Goal: Task Accomplishment & Management: Use online tool/utility

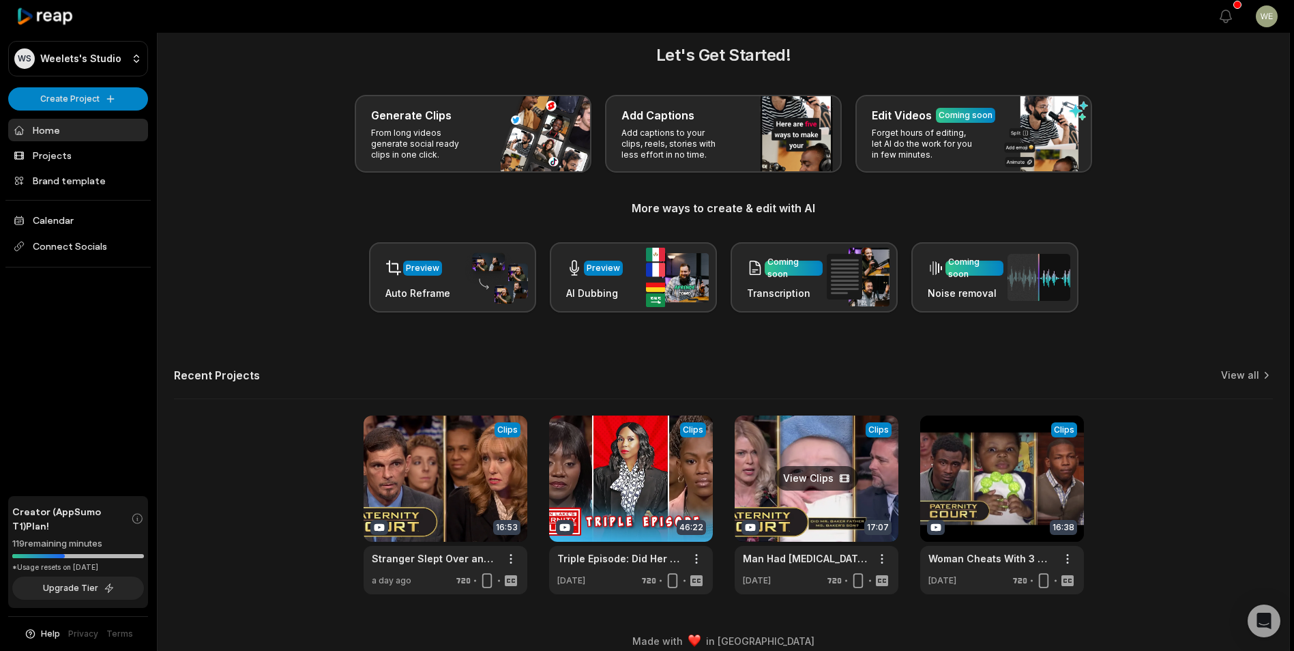
scroll to position [30, 0]
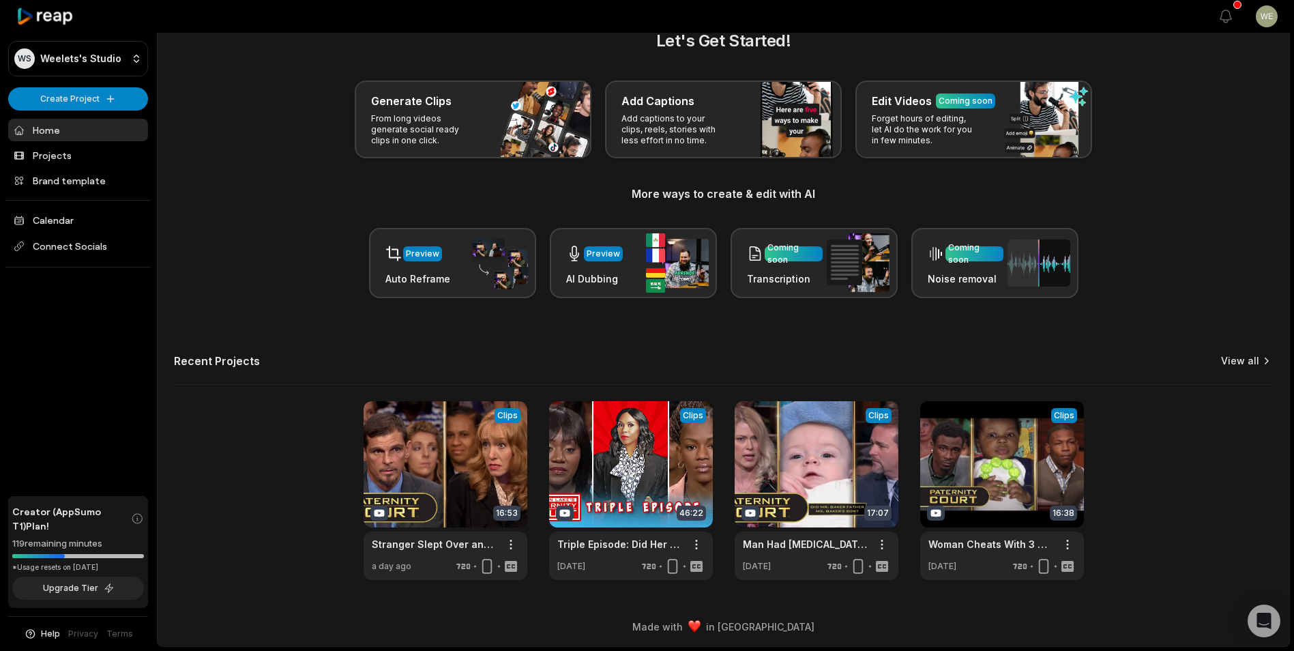
click at [1255, 359] on link "View all" at bounding box center [1240, 361] width 38 height 14
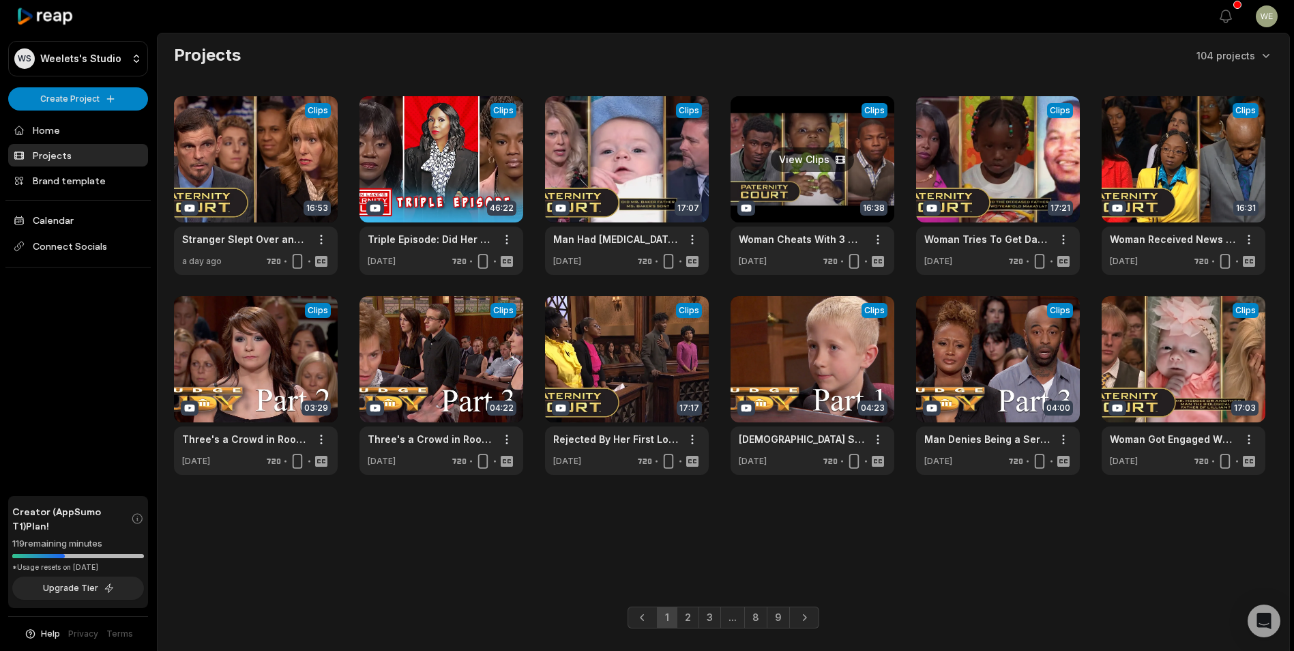
click at [842, 170] on link at bounding box center [812, 185] width 164 height 179
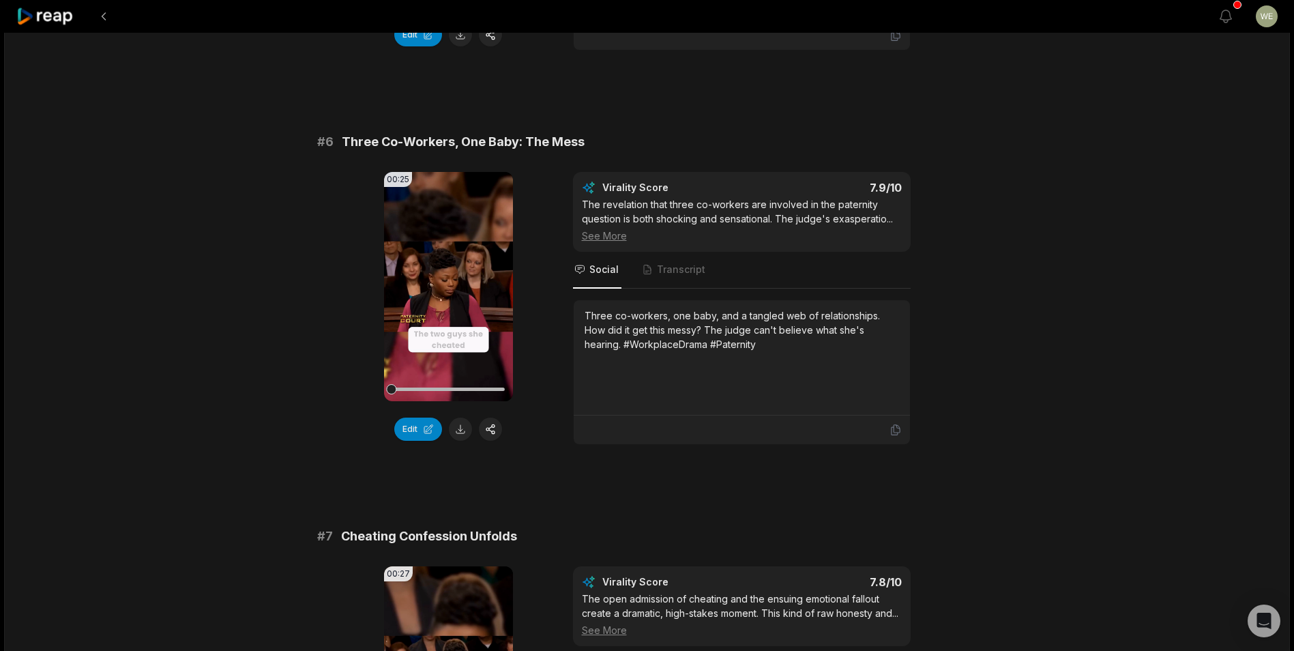
scroll to position [2046, 0]
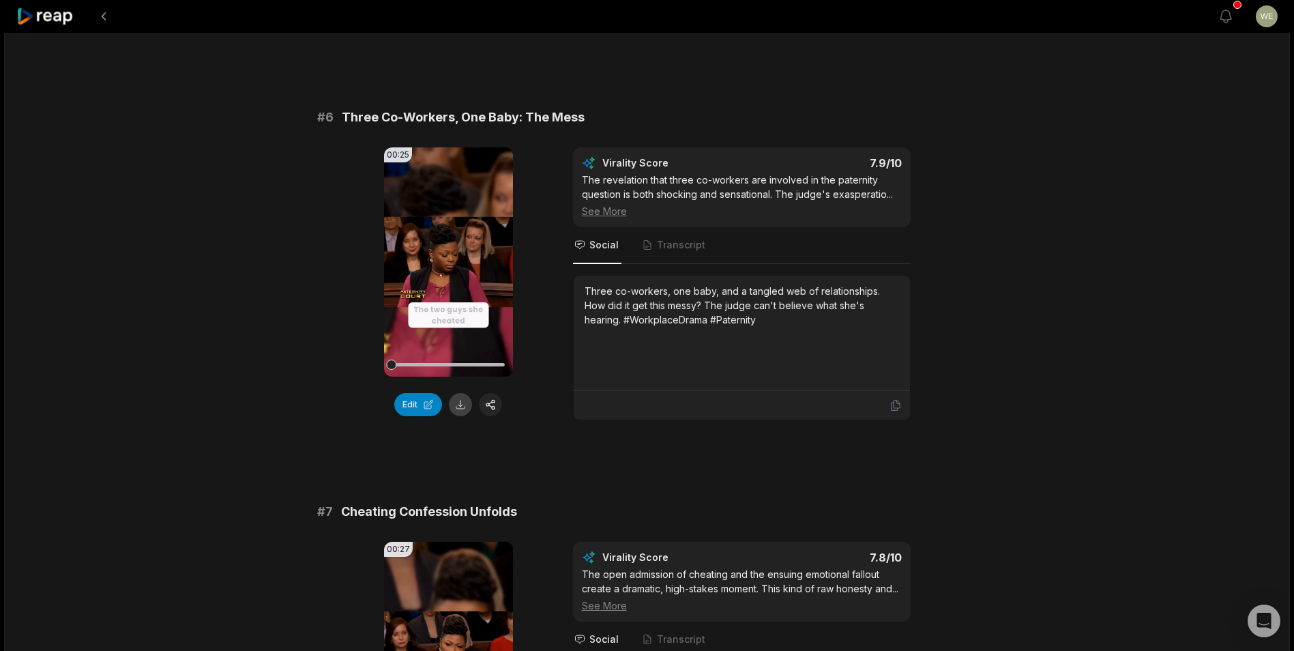
click at [458, 393] on button at bounding box center [460, 404] width 23 height 23
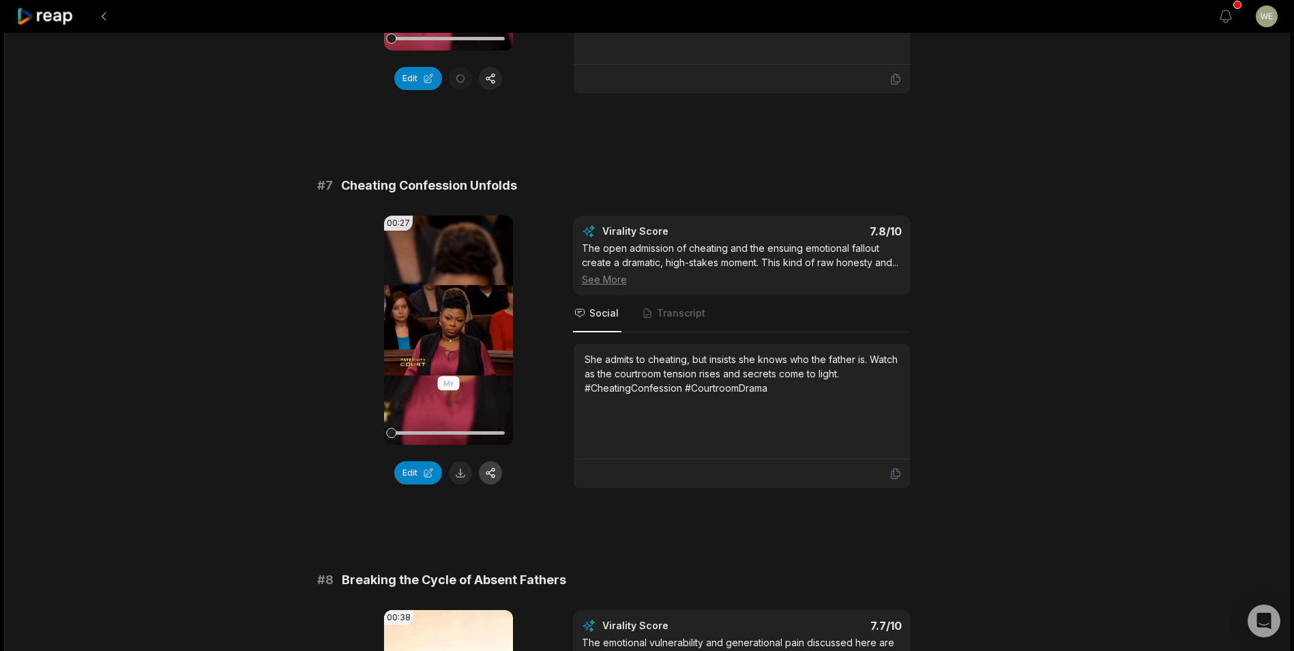
scroll to position [2387, 0]
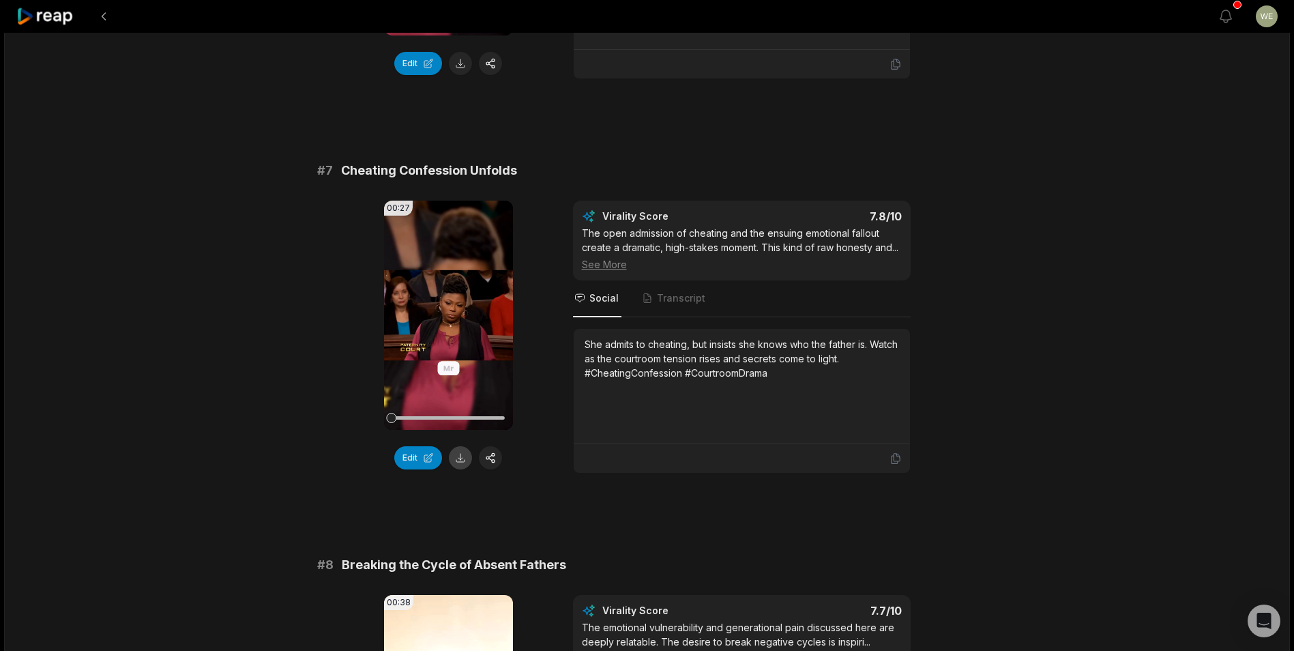
click at [467, 446] on button at bounding box center [460, 457] width 23 height 23
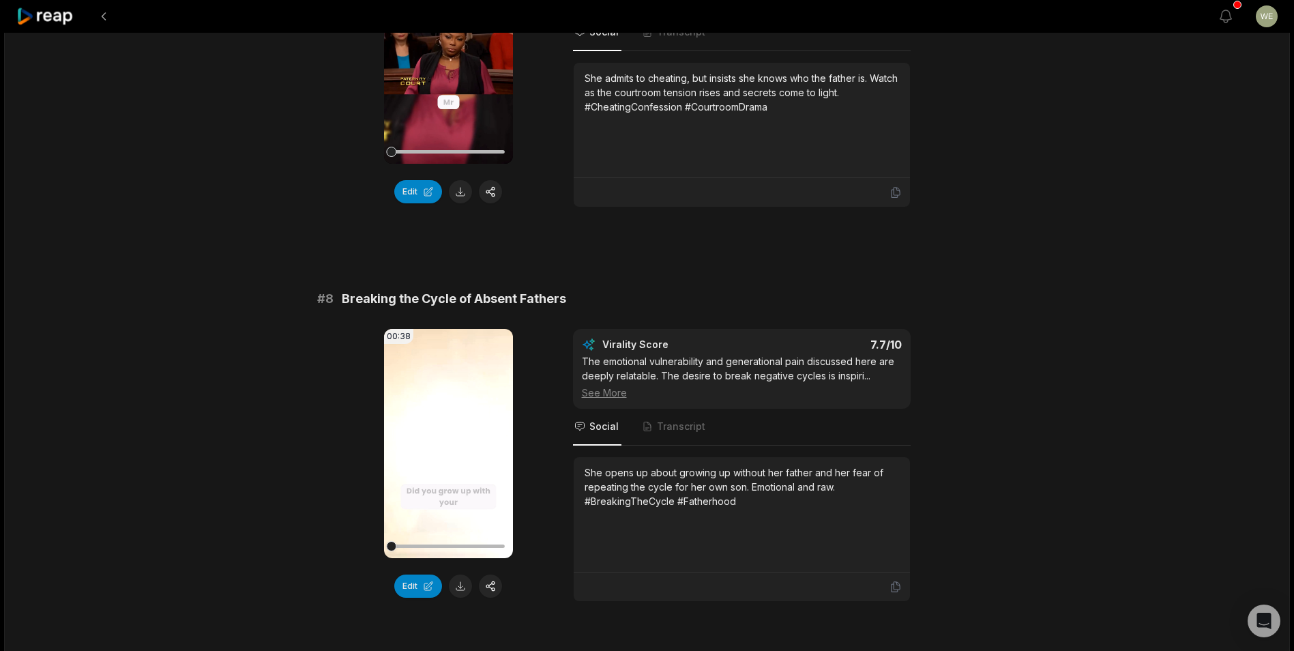
scroll to position [2796, 0]
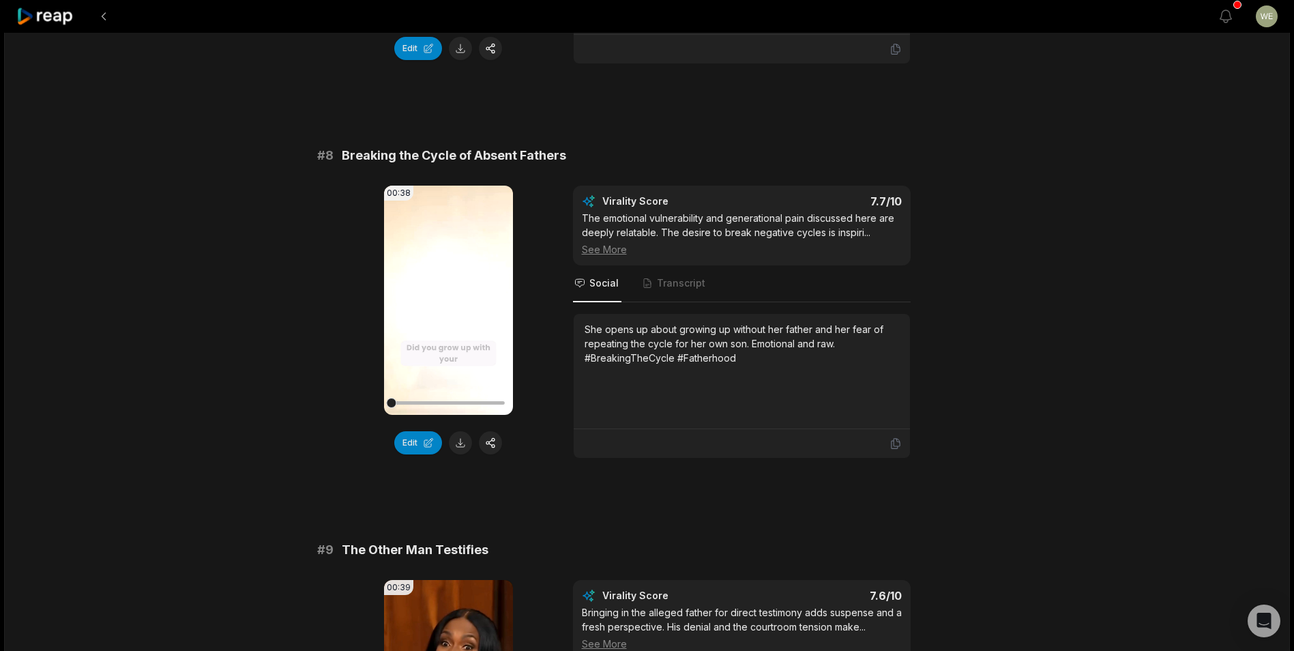
click at [462, 444] on button at bounding box center [460, 442] width 23 height 23
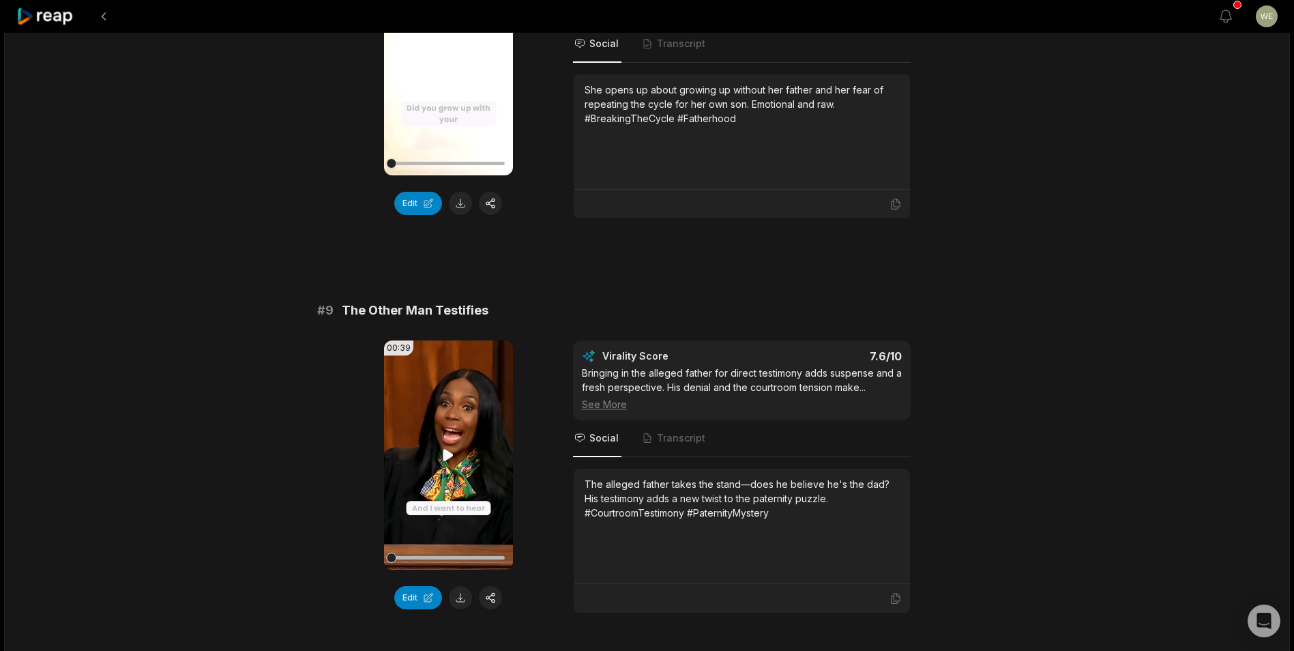
scroll to position [3137, 0]
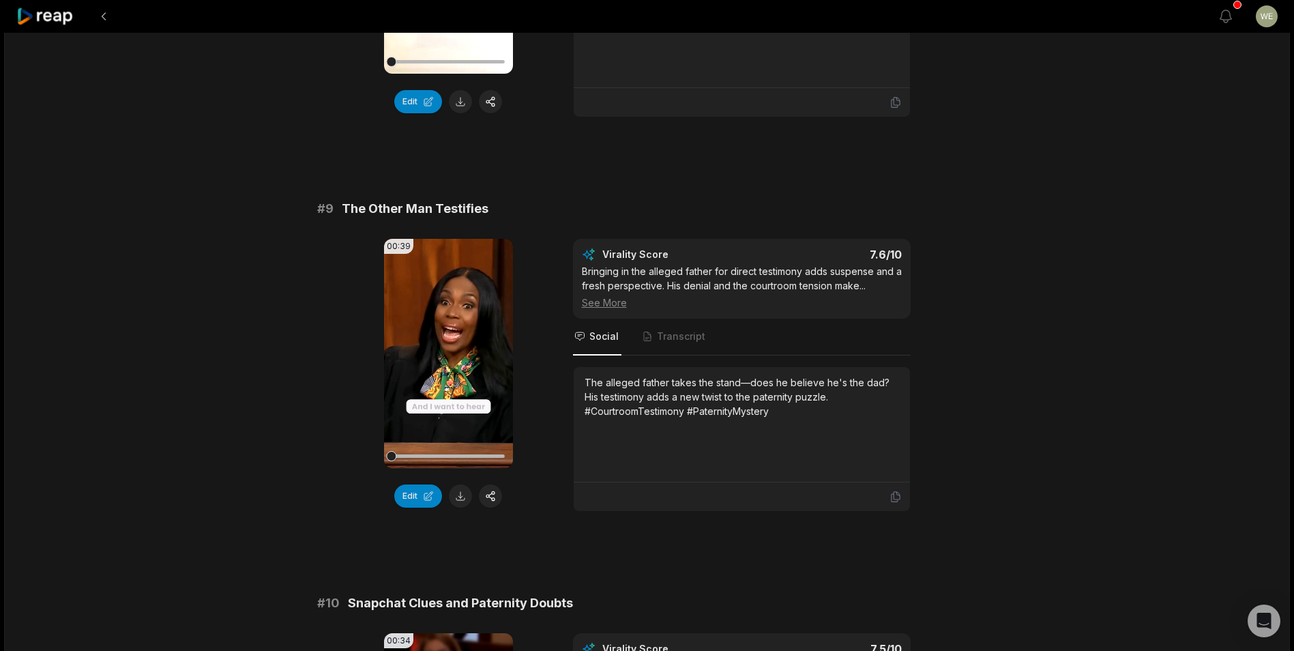
click at [459, 496] on button at bounding box center [460, 495] width 23 height 23
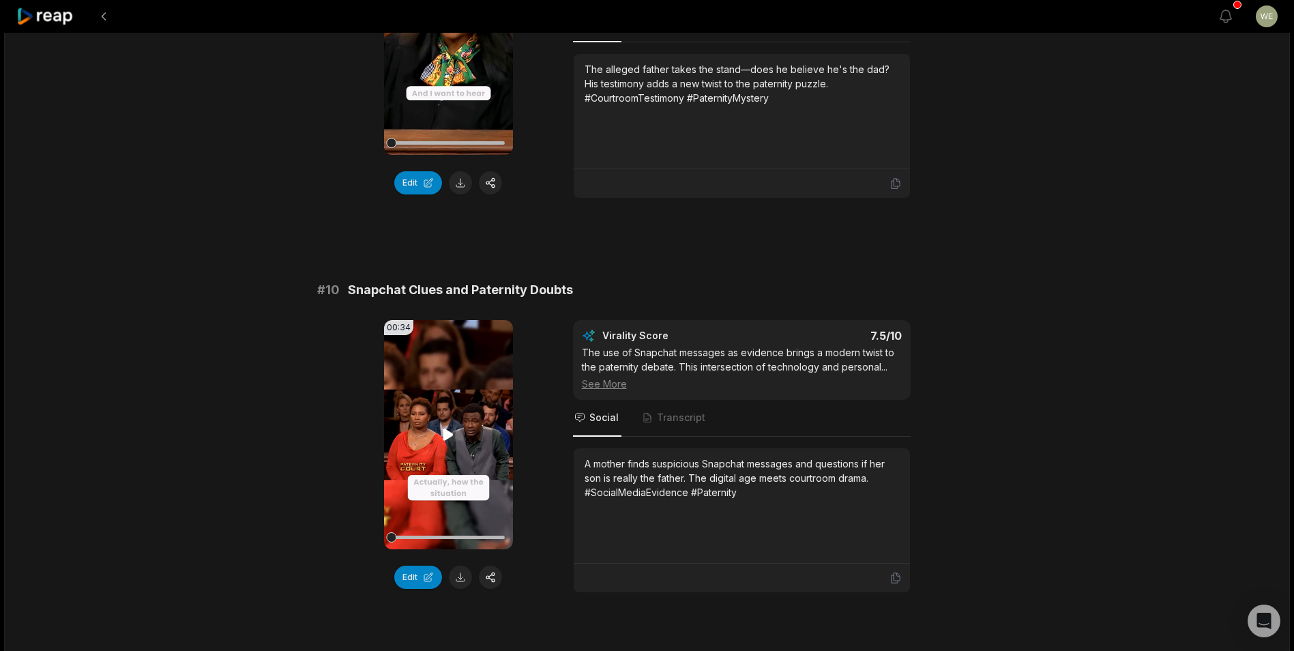
scroll to position [3528, 0]
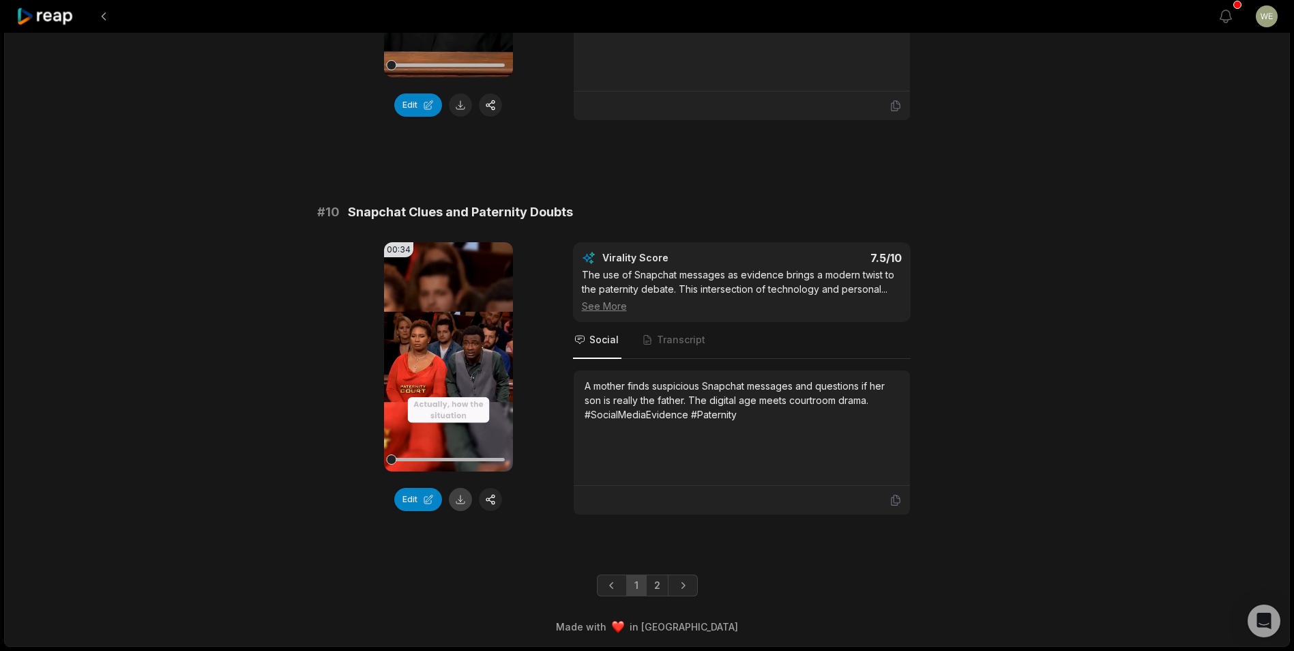
click at [462, 503] on button at bounding box center [460, 499] width 23 height 23
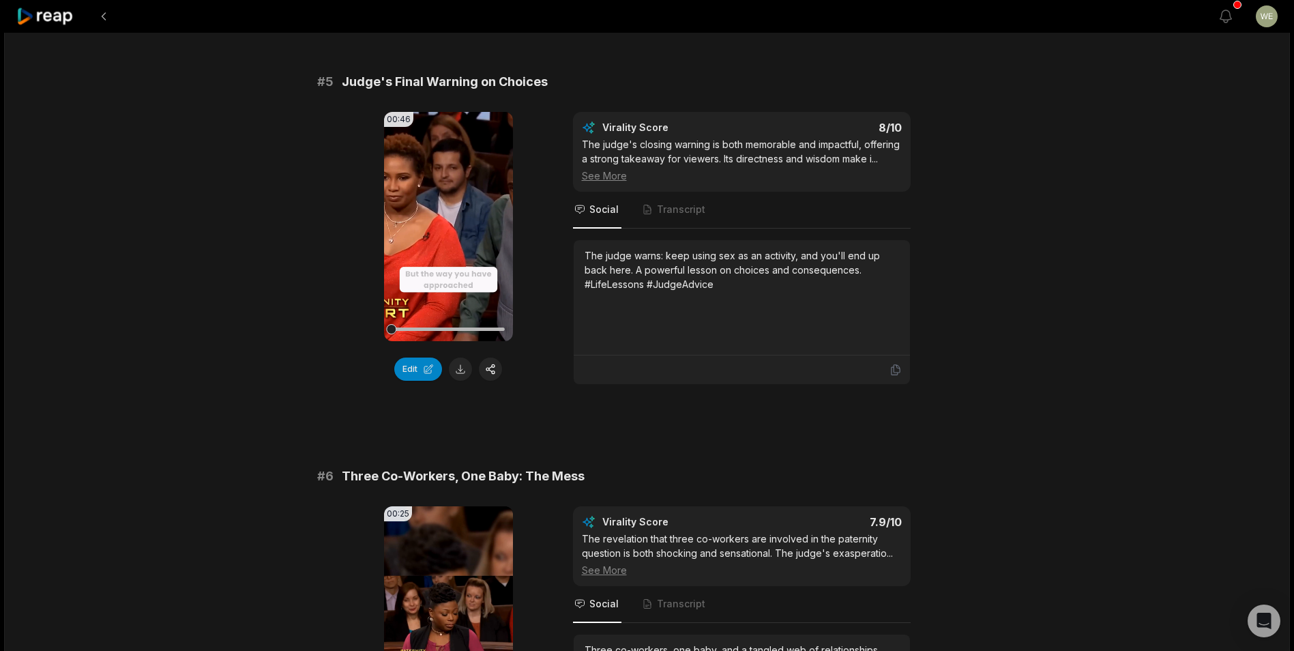
scroll to position [1823, 0]
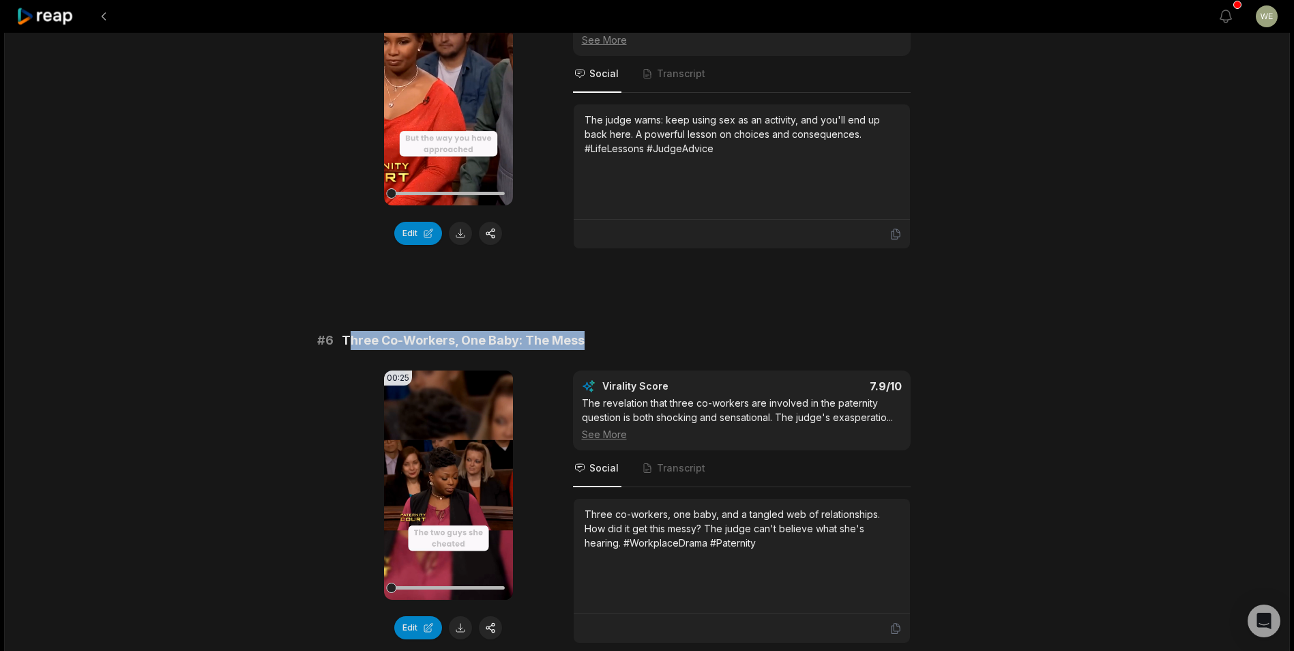
drag, startPoint x: 348, startPoint y: 319, endPoint x: 614, endPoint y: 324, distance: 266.0
click at [614, 331] on div "# 6 Three Co-Workers, One Baby: The Mess" at bounding box center [647, 340] width 660 height 19
drag, startPoint x: 614, startPoint y: 324, endPoint x: 446, endPoint y: 328, distance: 168.5
click at [446, 331] on span "Three Co-Workers, One Baby: The Mess" at bounding box center [463, 340] width 243 height 19
drag, startPoint x: 373, startPoint y: 325, endPoint x: 603, endPoint y: 318, distance: 229.9
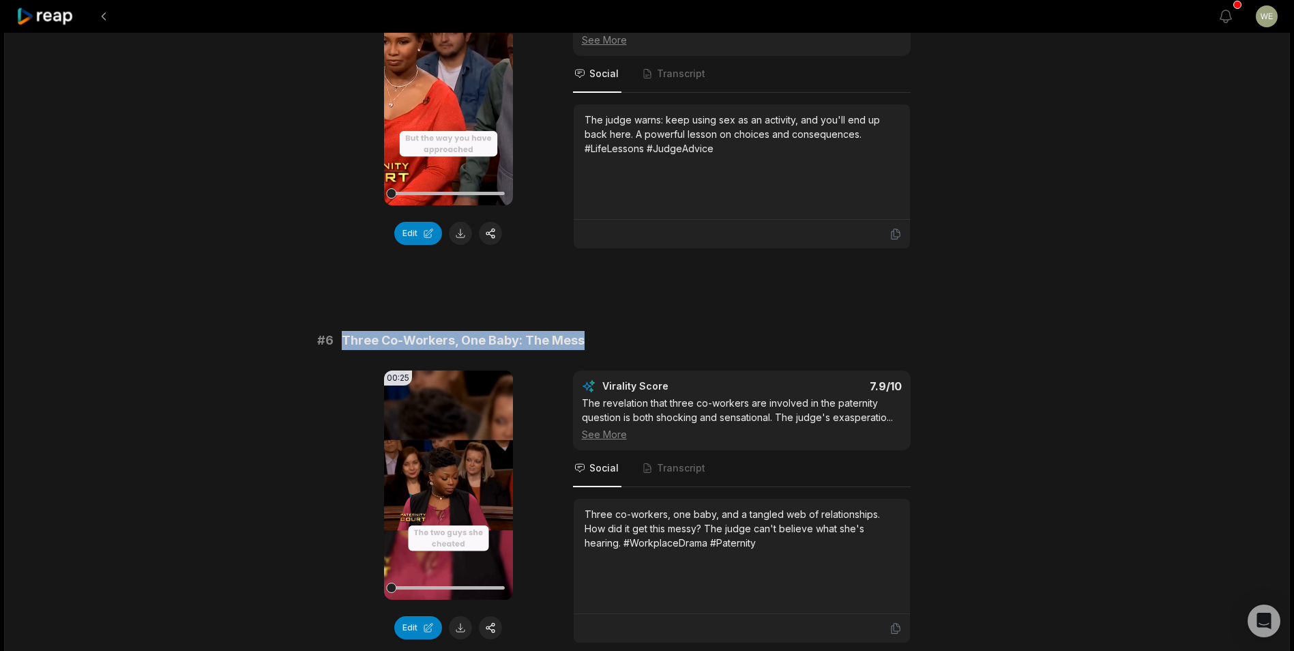
click at [603, 331] on div "# 6 Three Co-Workers, One Baby: The Mess" at bounding box center [647, 340] width 660 height 19
drag, startPoint x: 603, startPoint y: 318, endPoint x: 552, endPoint y: 328, distance: 51.4
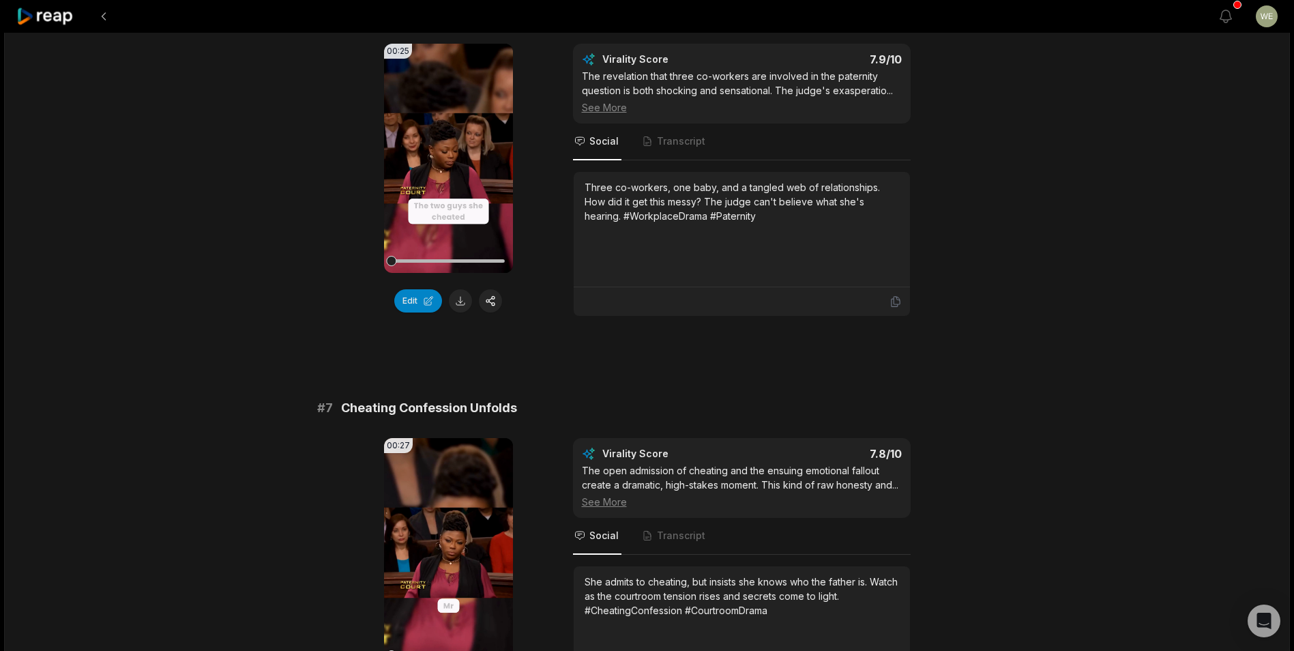
scroll to position [2096, 0]
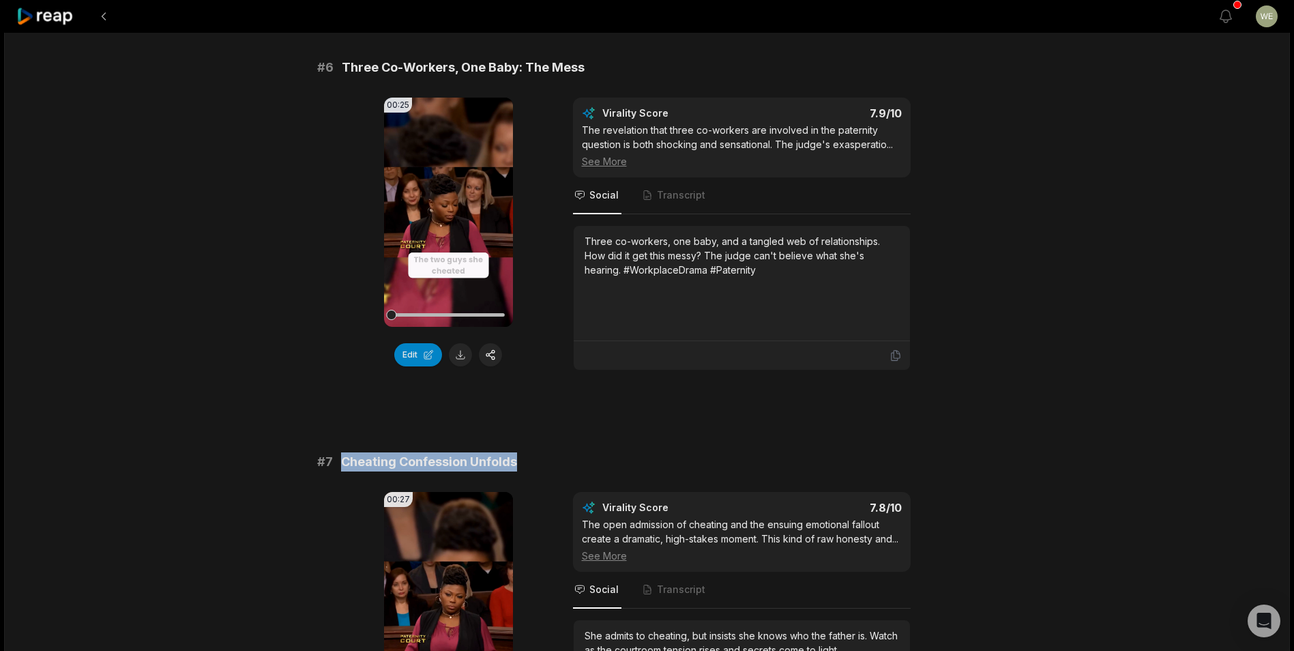
drag, startPoint x: 340, startPoint y: 444, endPoint x: 552, endPoint y: 444, distance: 211.4
click at [552, 452] on div "# 7 Cheating Confession Unfolds" at bounding box center [647, 461] width 660 height 19
drag, startPoint x: 552, startPoint y: 444, endPoint x: 484, endPoint y: 449, distance: 68.4
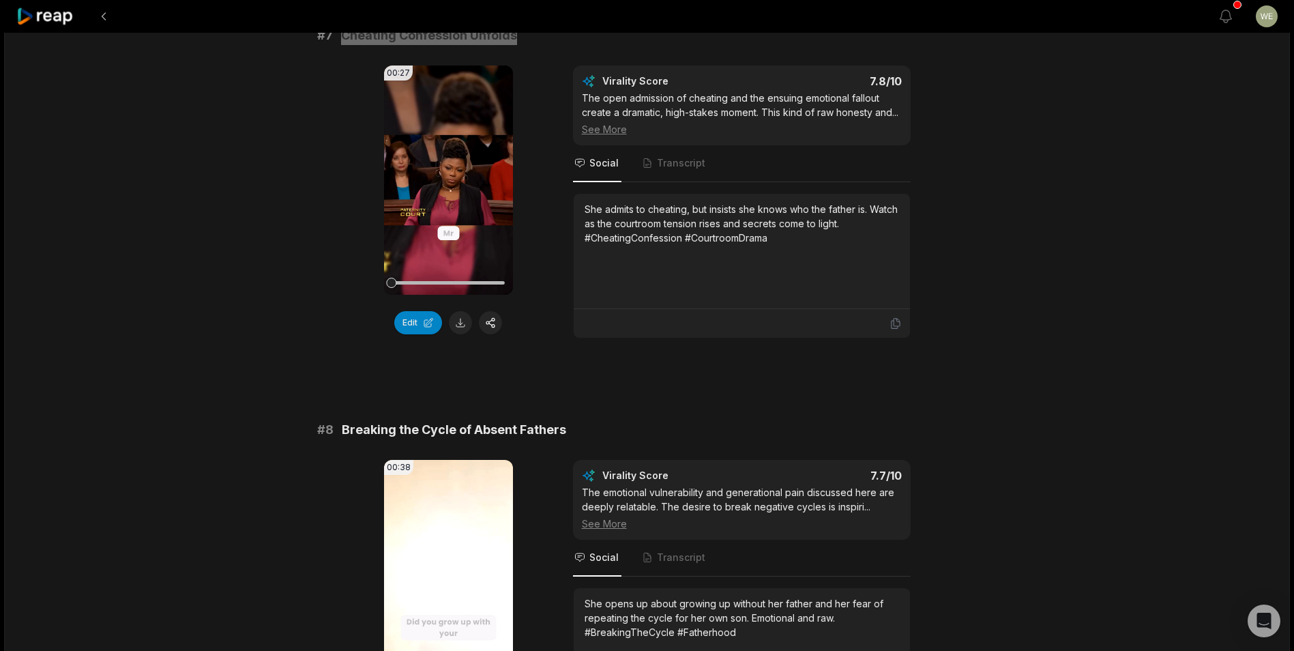
scroll to position [2641, 0]
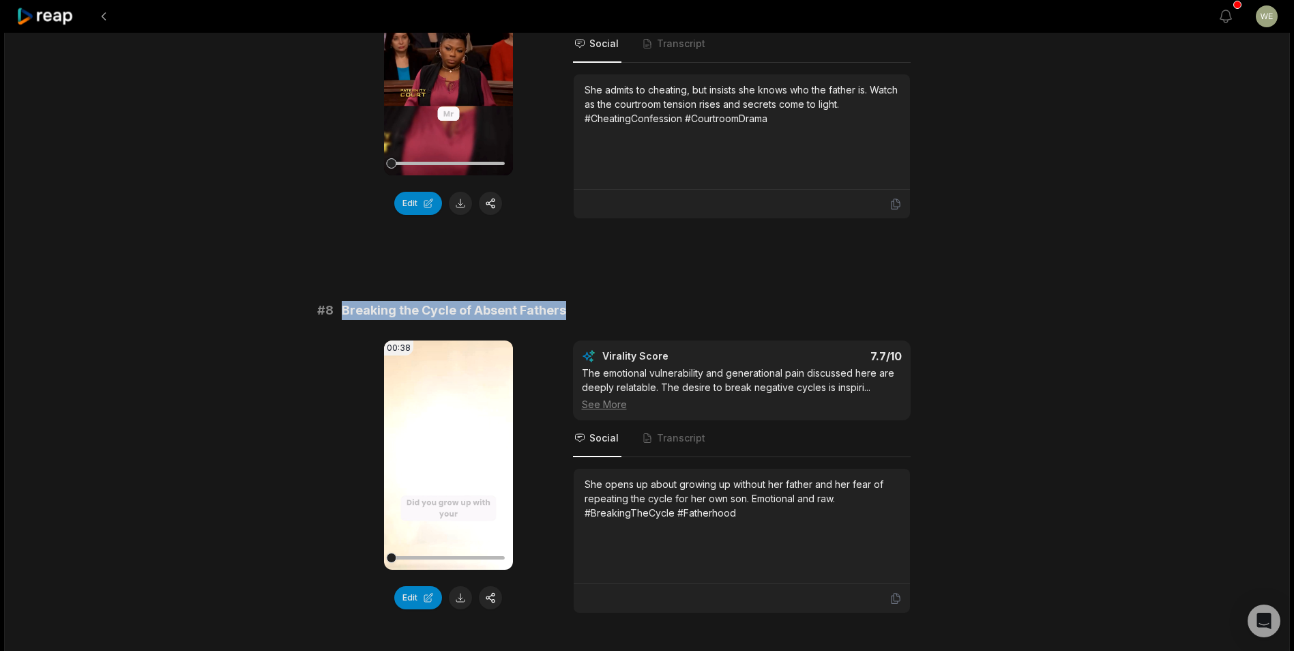
drag, startPoint x: 340, startPoint y: 310, endPoint x: 638, endPoint y: 308, distance: 298.0
click at [638, 308] on div "# 8 Breaking the Cycle of Absent Fathers" at bounding box center [647, 310] width 660 height 19
drag, startPoint x: 638, startPoint y: 308, endPoint x: 535, endPoint y: 310, distance: 103.0
copy span "Breaking the Cycle of Absent Fathers"
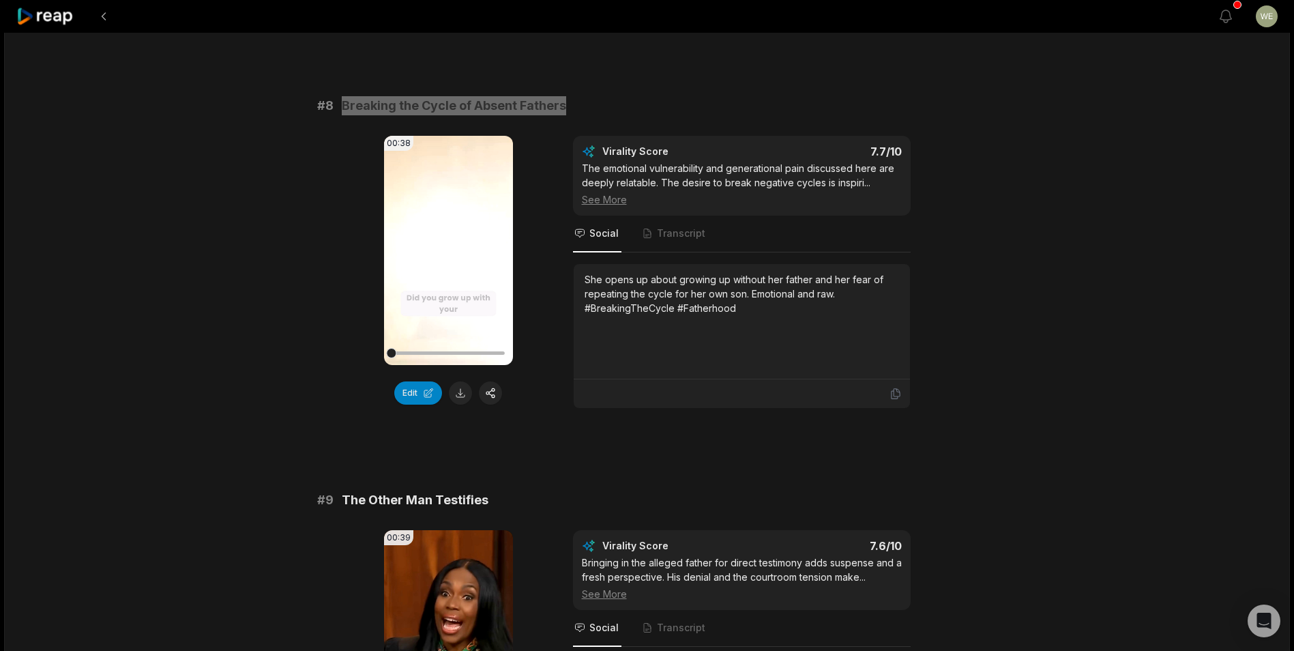
scroll to position [3050, 0]
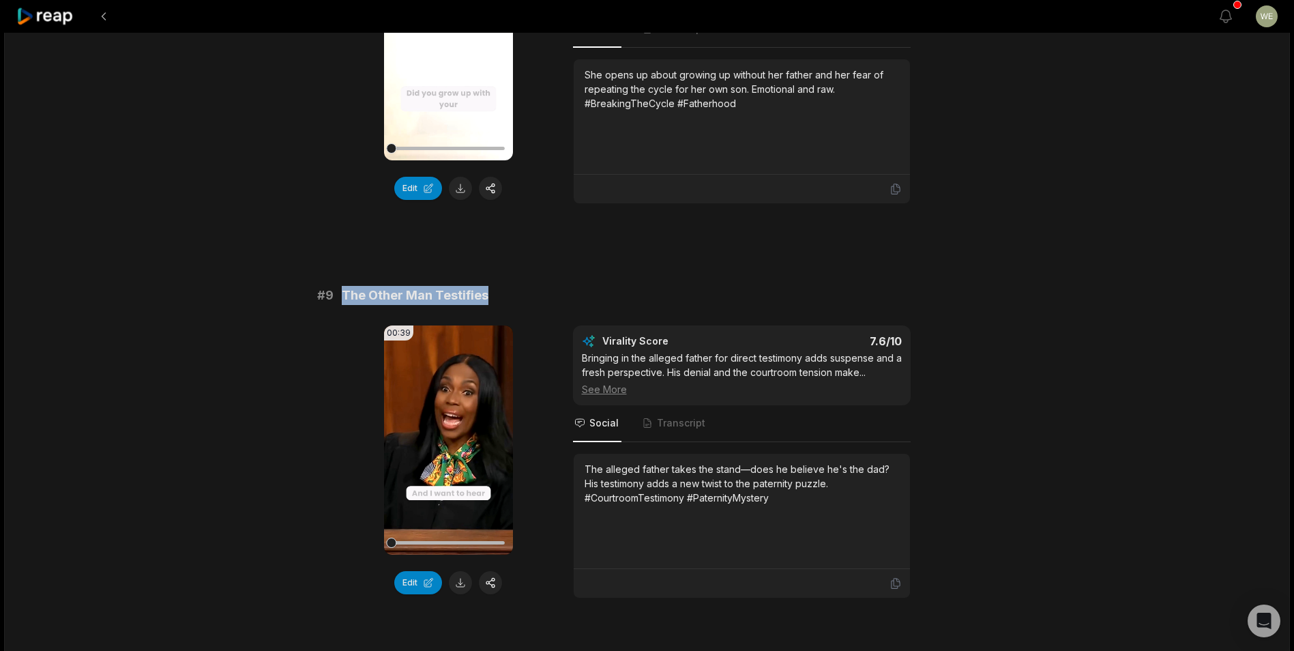
drag, startPoint x: 339, startPoint y: 293, endPoint x: 519, endPoint y: 288, distance: 180.1
click at [519, 288] on div "# 9 The Other Man Testifies" at bounding box center [647, 295] width 660 height 19
drag, startPoint x: 519, startPoint y: 288, endPoint x: 433, endPoint y: 298, distance: 86.5
copy span "The Other Man Testifies"
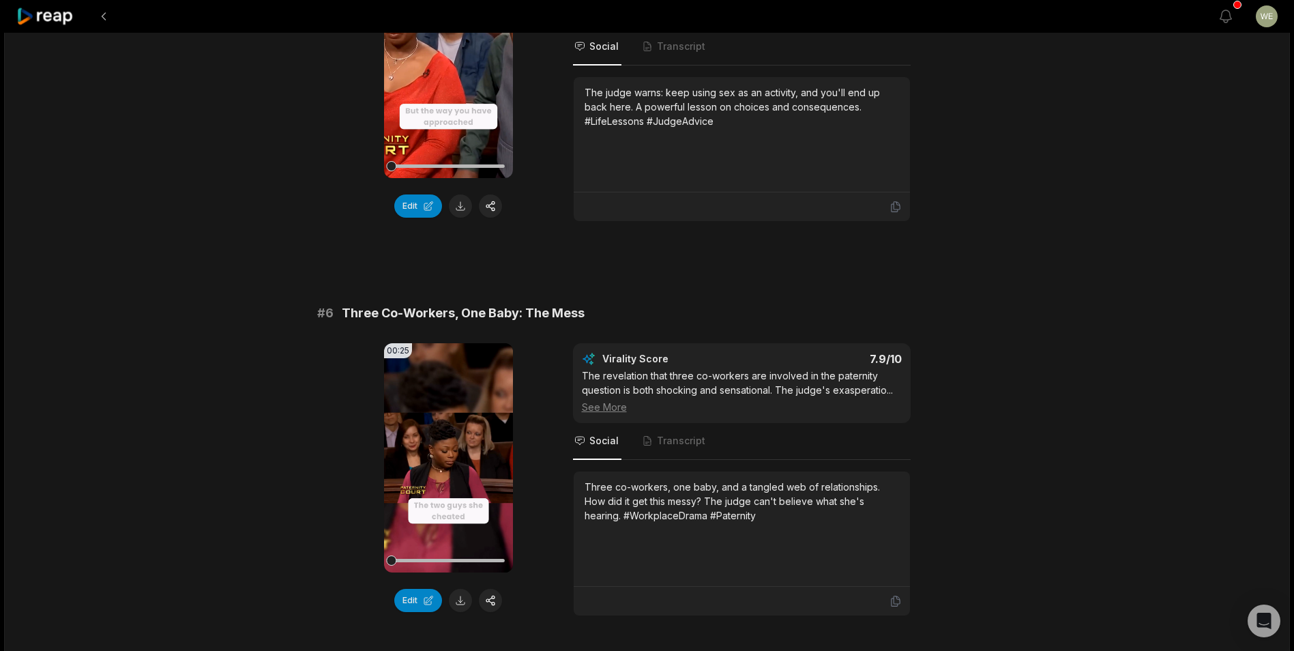
scroll to position [1959, 0]
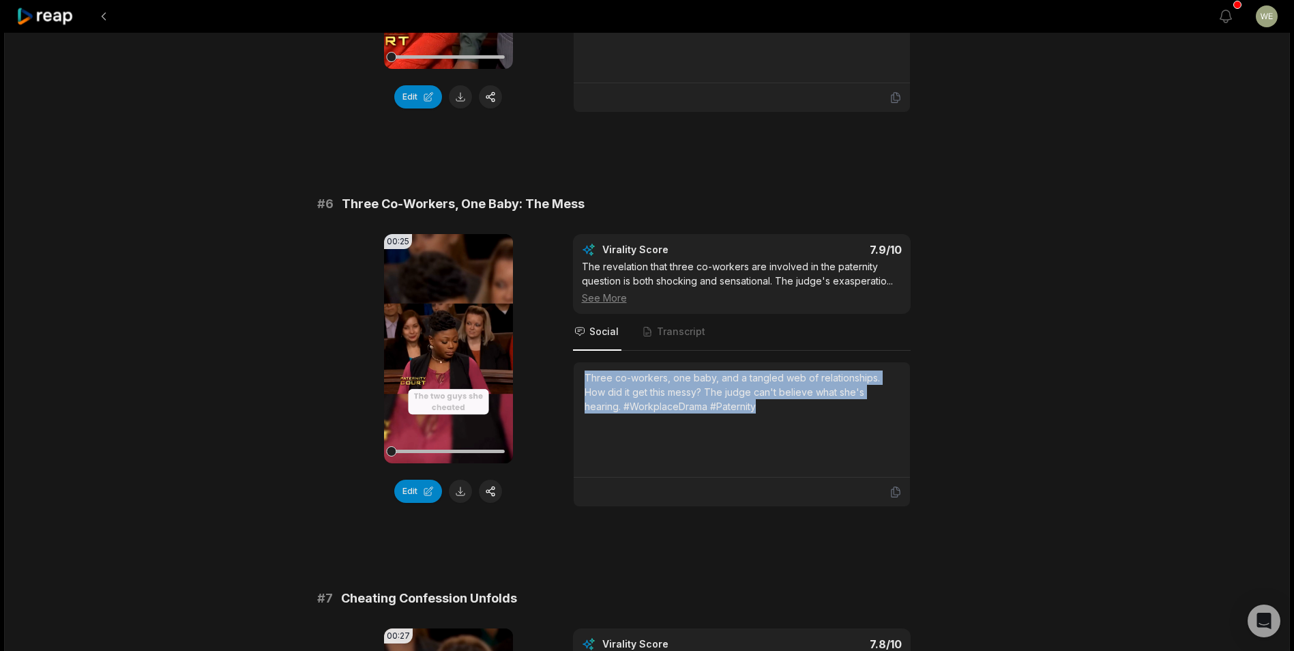
drag, startPoint x: 585, startPoint y: 361, endPoint x: 744, endPoint y: 408, distance: 165.7
click at [744, 408] on div "Three co-workers, one baby, and a tangled web of relationships. How did it get …" at bounding box center [741, 419] width 314 height 98
drag, startPoint x: 744, startPoint y: 408, endPoint x: 686, endPoint y: 388, distance: 61.2
copy div "Three co-workers, one baby, and a tangled web of relationships. How did it get …"
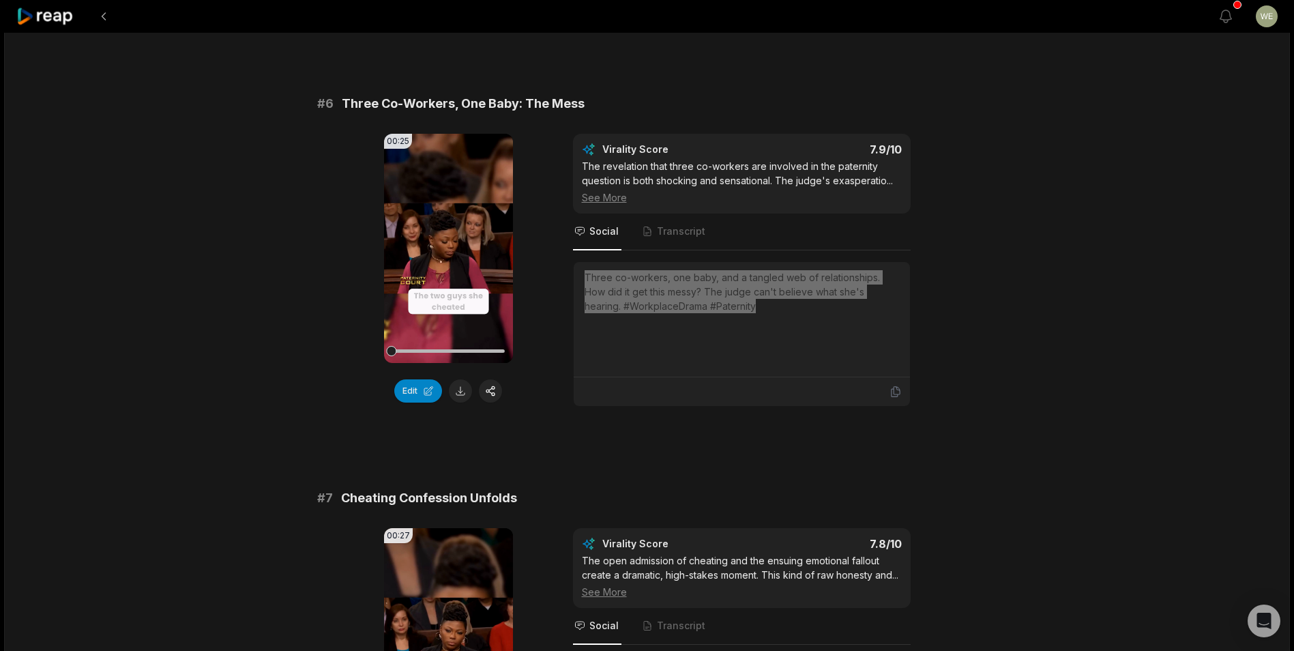
scroll to position [2164, 0]
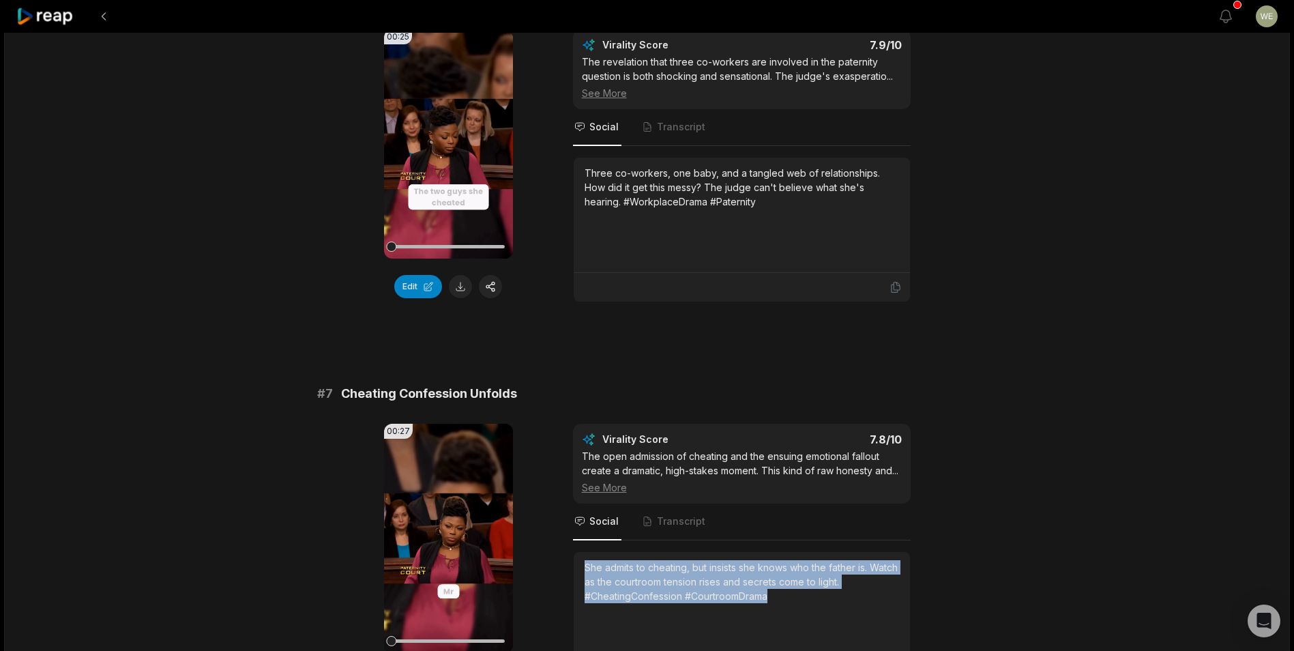
drag, startPoint x: 581, startPoint y: 563, endPoint x: 827, endPoint y: 612, distance: 250.2
click at [827, 612] on div "She admits to cheating, but insists she knows who the father is. Watch as the c…" at bounding box center [742, 609] width 336 height 115
drag, startPoint x: 827, startPoint y: 612, endPoint x: 728, endPoint y: 588, distance: 101.1
copy div "She admits to cheating, but insists she knows who the father is. Watch as the c…"
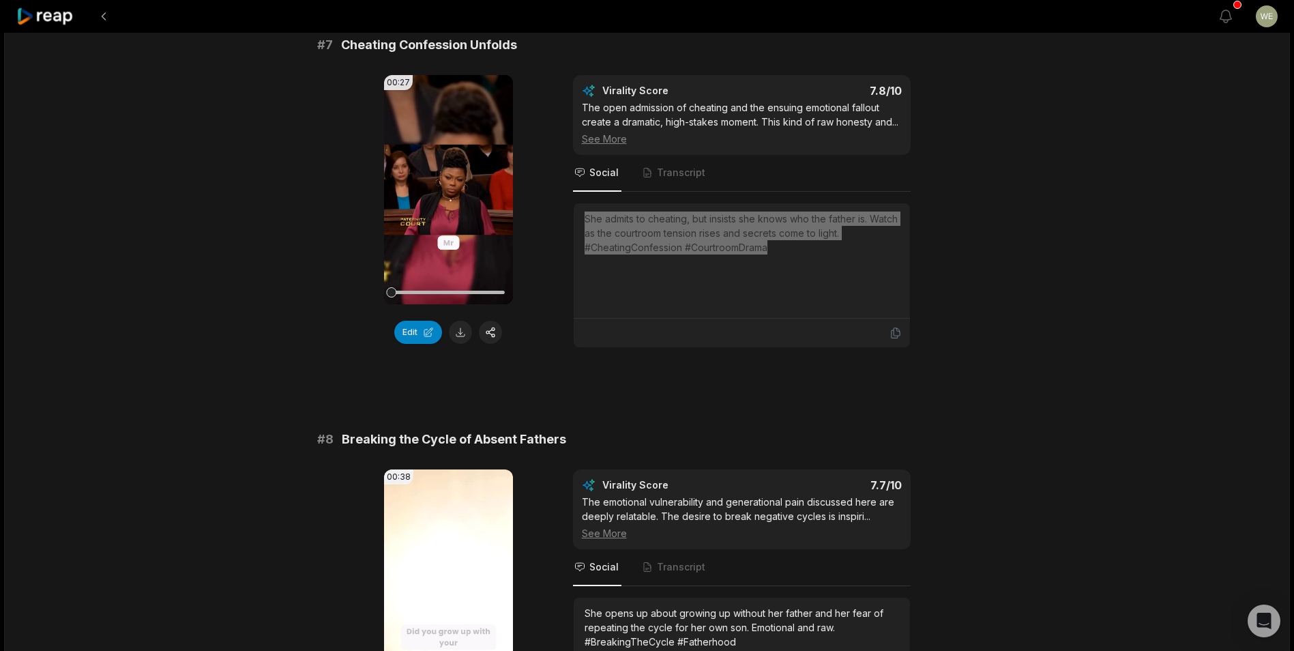
scroll to position [2573, 0]
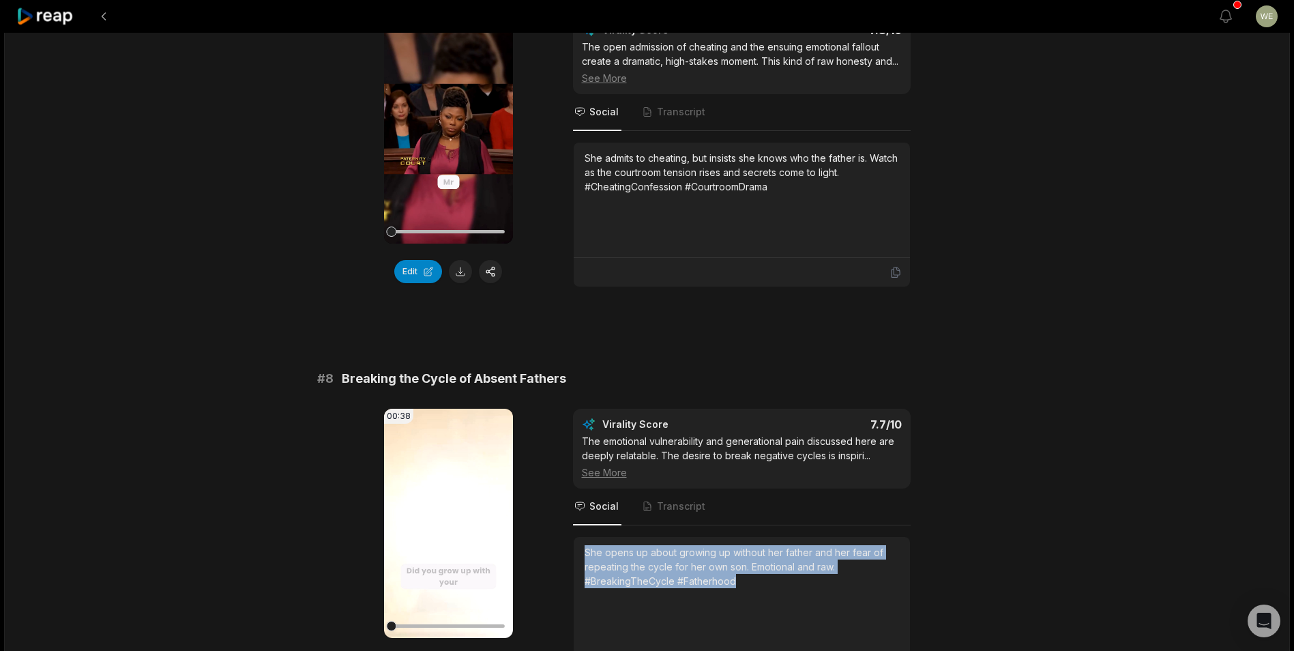
drag, startPoint x: 584, startPoint y: 551, endPoint x: 752, endPoint y: 586, distance: 172.1
click at [752, 586] on div "She opens up about growing up without her father and her fear of repeating the …" at bounding box center [741, 566] width 314 height 43
drag, startPoint x: 752, startPoint y: 586, endPoint x: 701, endPoint y: 567, distance: 54.6
copy div "She opens up about growing up without her father and her fear of repeating the …"
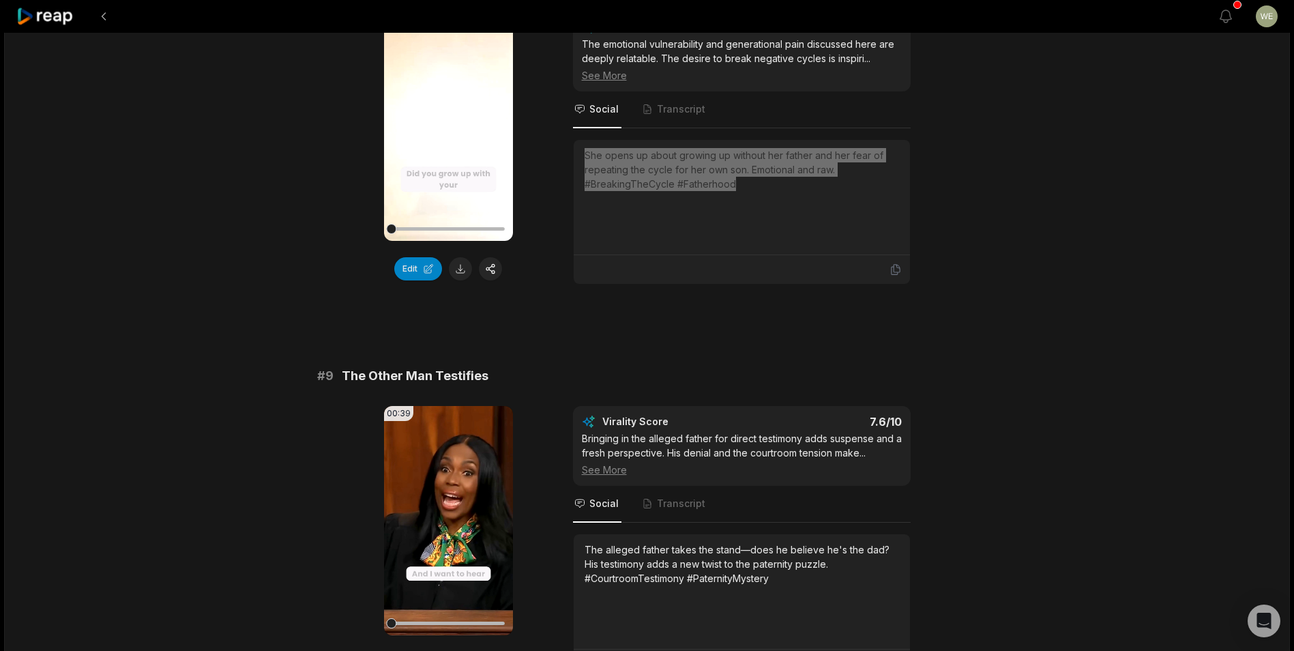
scroll to position [2982, 0]
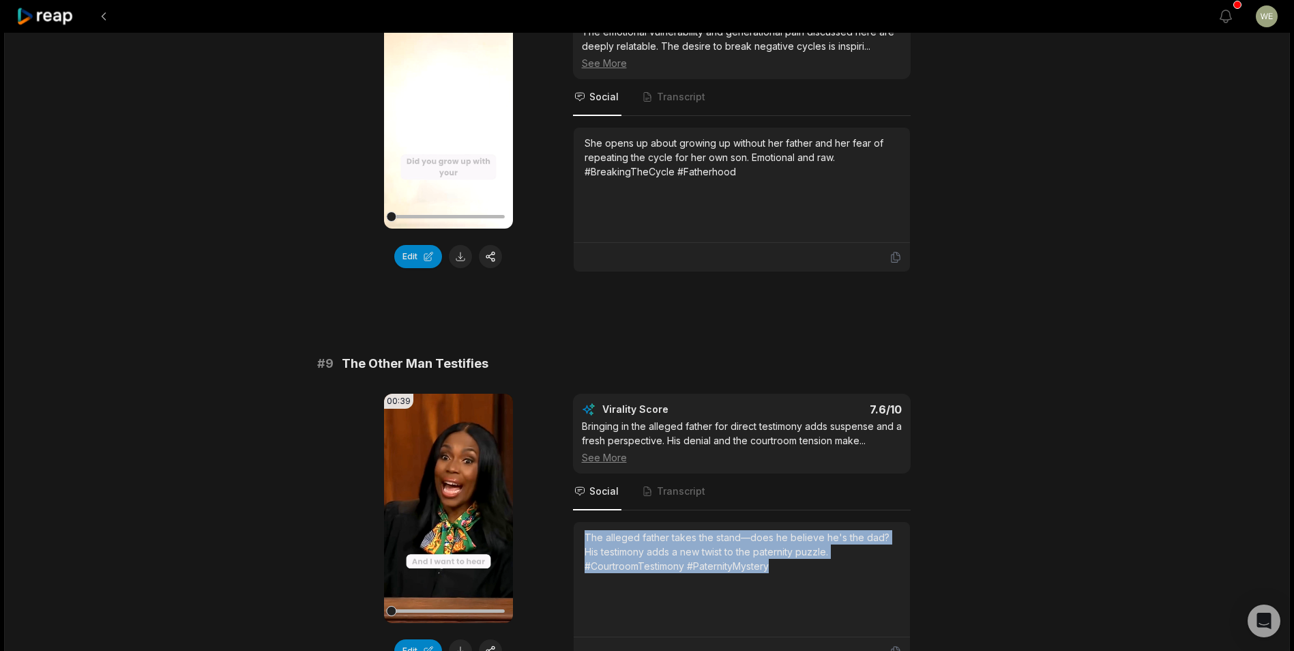
drag, startPoint x: 689, startPoint y: 544, endPoint x: 786, endPoint y: 571, distance: 100.6
click at [786, 571] on div "The alleged father takes the stand—does he believe he's the dad? His testimony …" at bounding box center [741, 551] width 314 height 43
drag, startPoint x: 786, startPoint y: 571, endPoint x: 700, endPoint y: 567, distance: 85.3
copy div "The alleged father takes the stand—does he believe he's the dad? His testimony …"
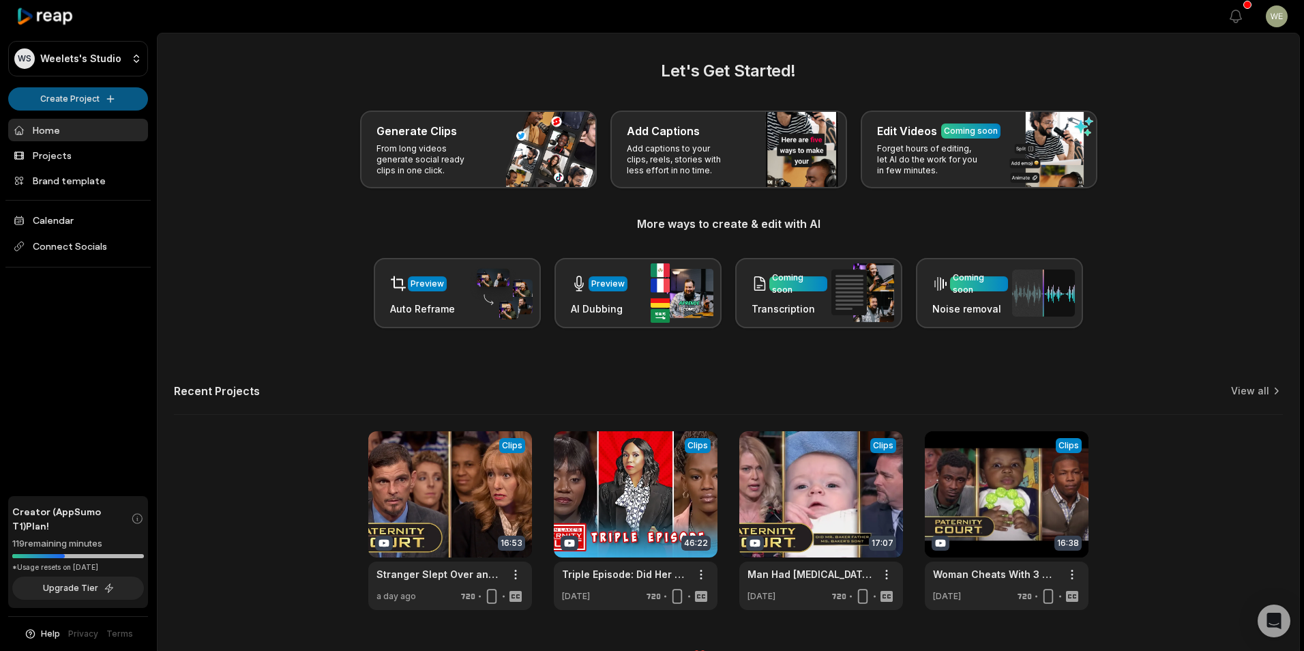
click at [77, 98] on html "WS Weelets's Studio Create Project Home Projects Brand template Calendar Connec…" at bounding box center [652, 325] width 1304 height 651
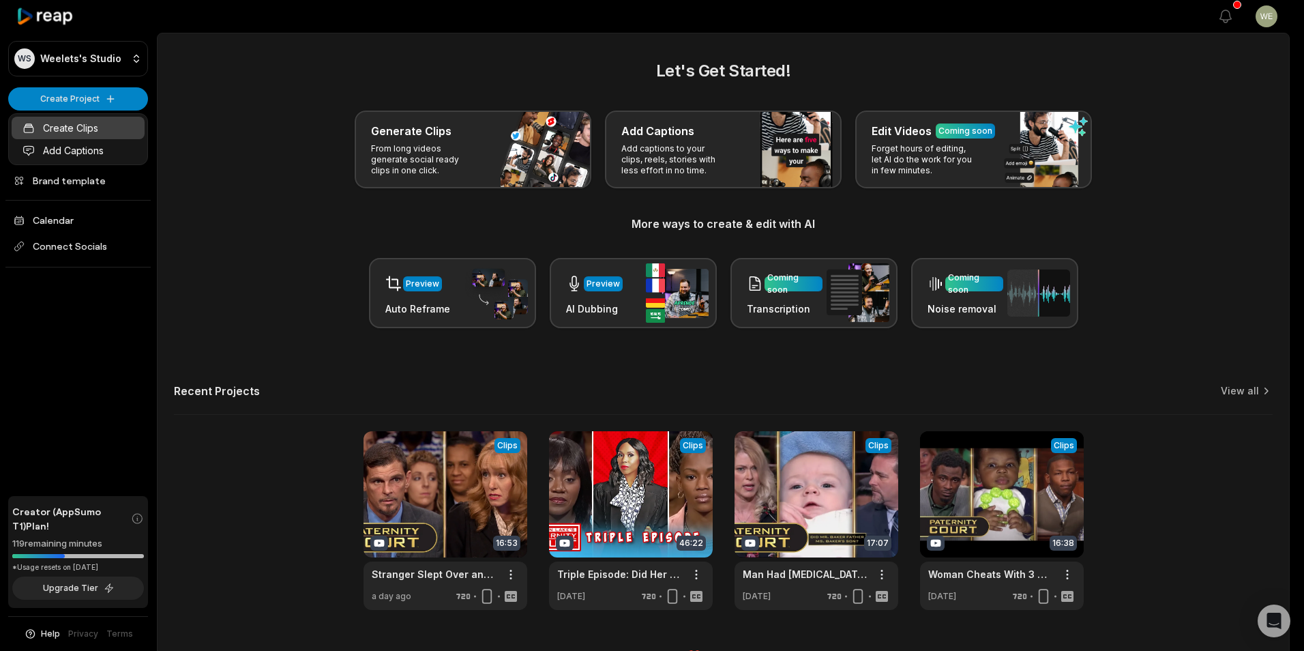
click at [63, 131] on link "Create Clips" at bounding box center [78, 128] width 133 height 23
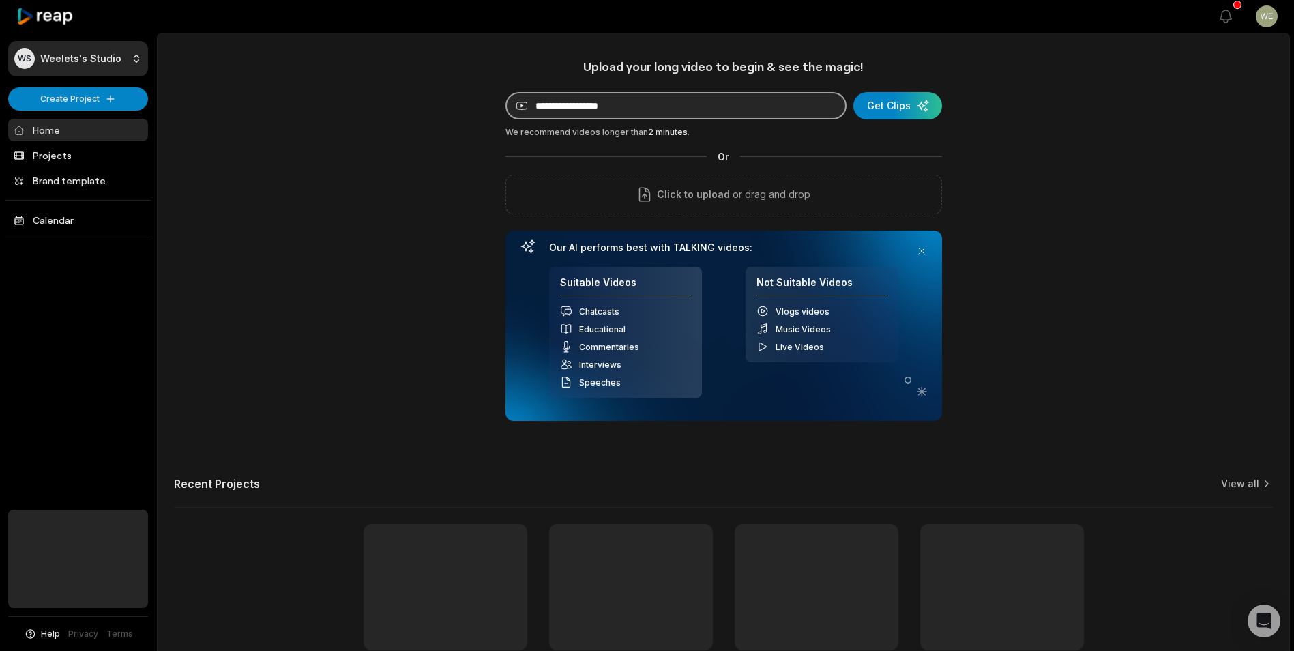
click at [632, 110] on input at bounding box center [675, 105] width 341 height 27
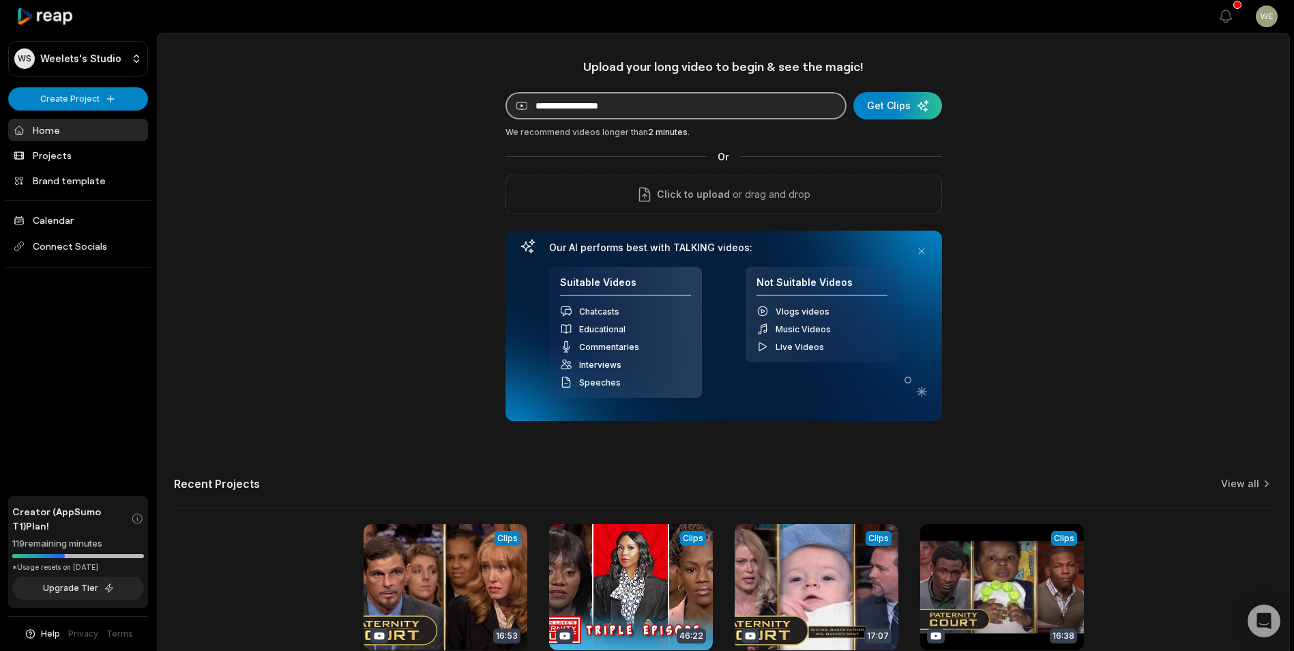
paste input "**********"
type input "**********"
click at [907, 102] on div "submit" at bounding box center [897, 105] width 89 height 27
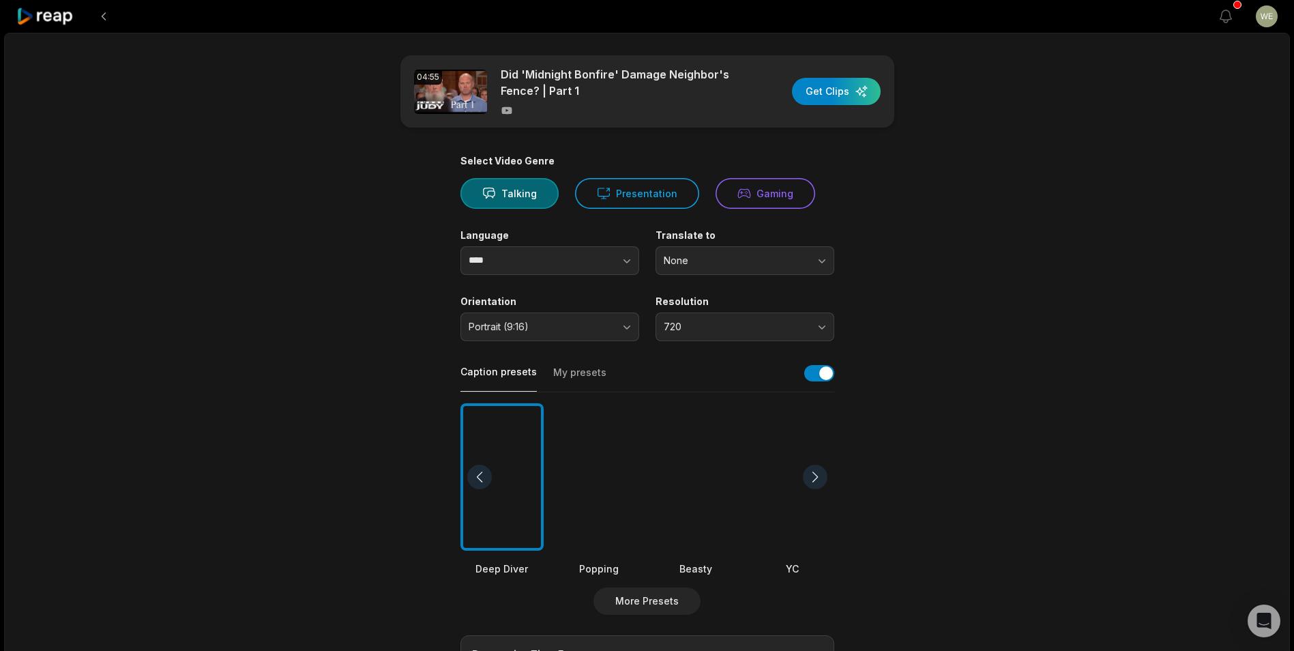
click at [814, 97] on div "button" at bounding box center [836, 91] width 89 height 27
